Goal: Book appointment/travel/reservation

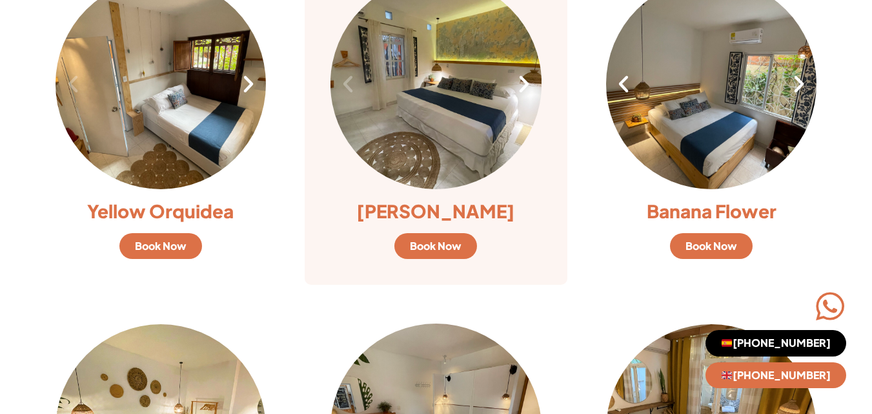
scroll to position [968, 0]
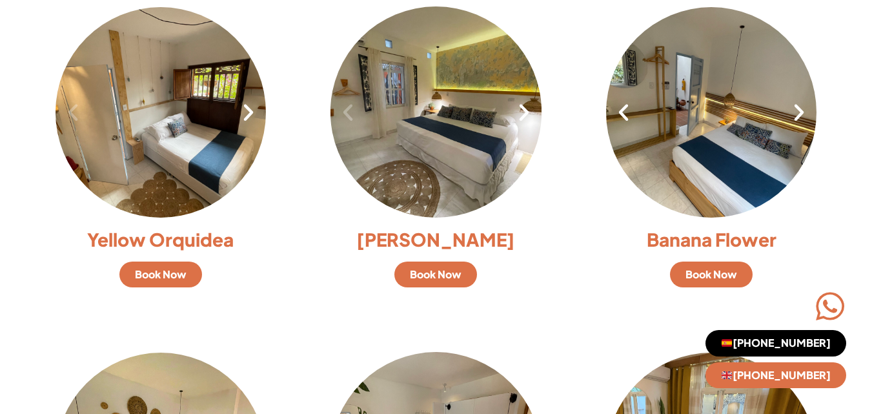
click at [756, 342] on span "[PHONE_NUMBER]" at bounding box center [776, 342] width 110 height 10
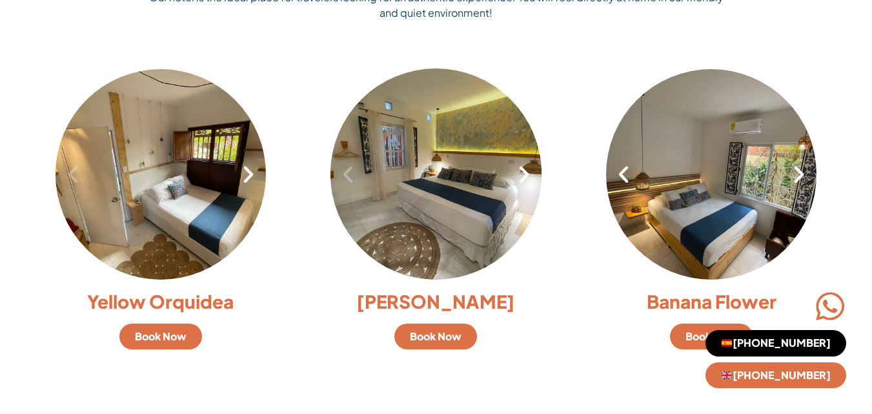
scroll to position [968, 0]
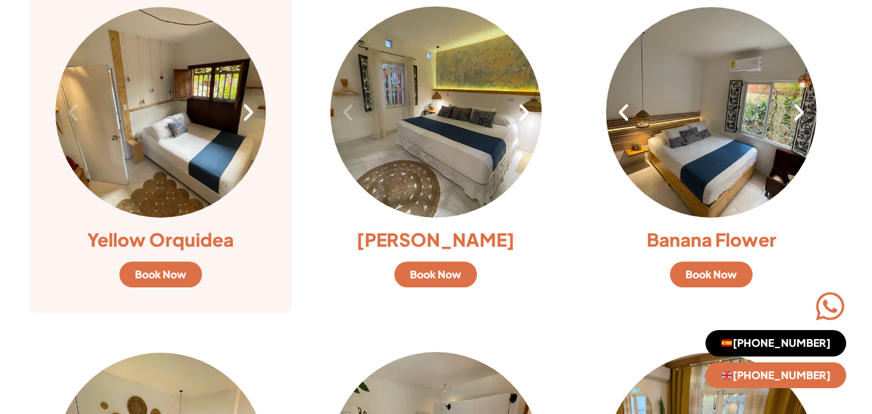
click at [172, 161] on div "1 / 8" at bounding box center [160, 111] width 211 height 211
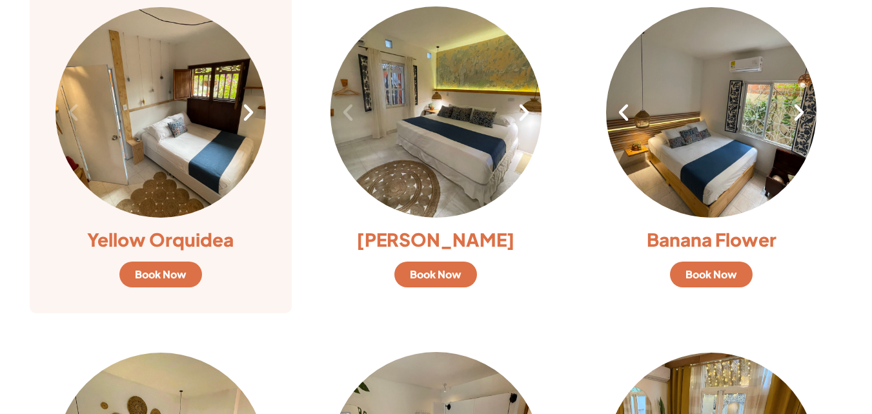
click at [168, 275] on span "Book Now" at bounding box center [161, 274] width 52 height 10
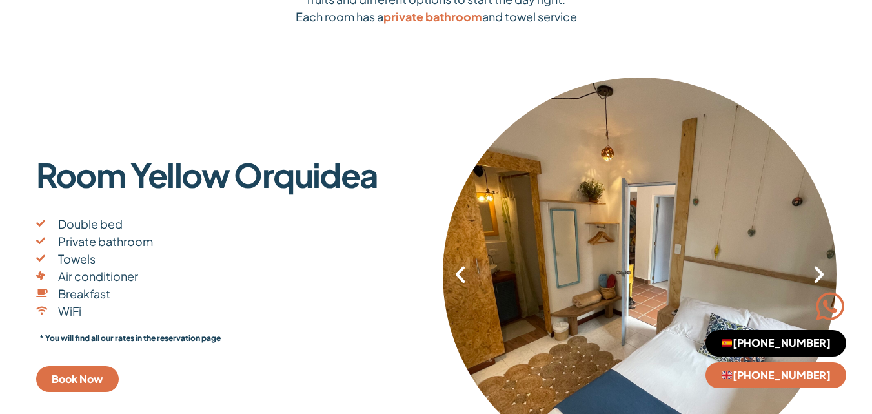
scroll to position [194, 0]
